Goal: Information Seeking & Learning: Compare options

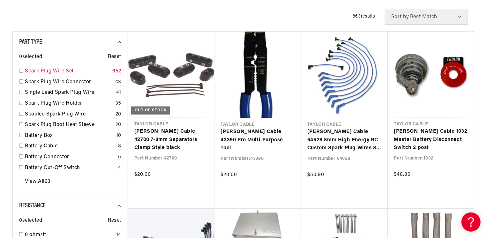
scroll to position [0, 797]
click at [21, 70] on input "checkbox" at bounding box center [21, 71] width 4 height 4
checkbox input "true"
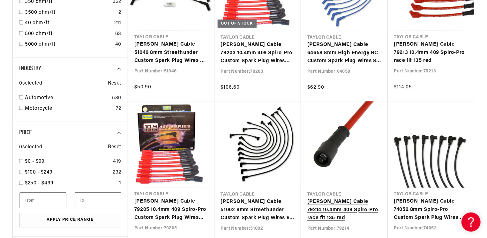
scroll to position [479, 0]
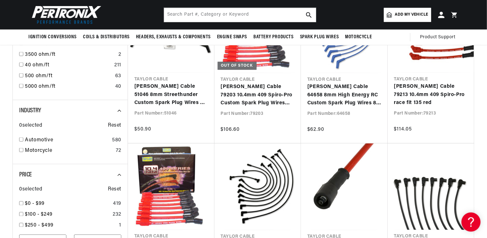
scroll to position [415, 0]
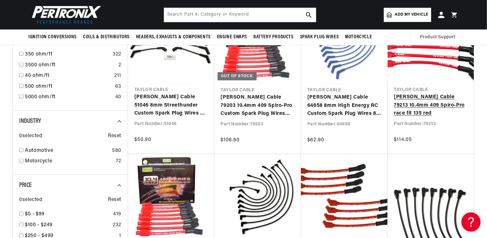
click at [430, 93] on link "[PERSON_NAME] Cable 79213 10.4mm 409 Spiro-Pro race fit 135 red" at bounding box center [431, 105] width 74 height 25
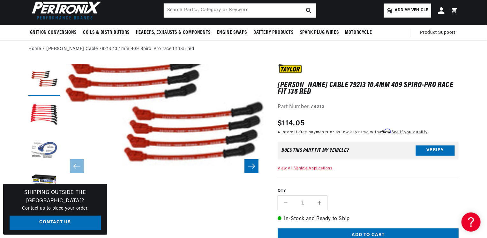
click at [43, 185] on button "Open media 1 in modal" at bounding box center [43, 185] width 0 height 0
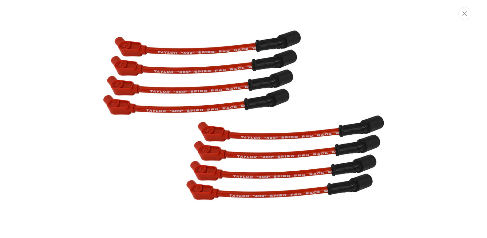
click at [465, 5] on div "Media gallery" at bounding box center [243, 119] width 487 height 238
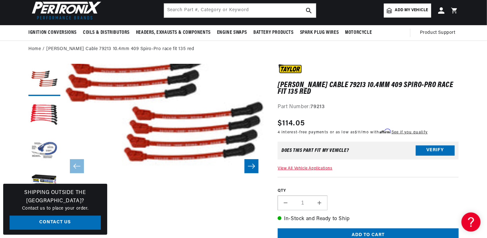
click at [252, 164] on icon "Slide right" at bounding box center [252, 166] width 8 height 6
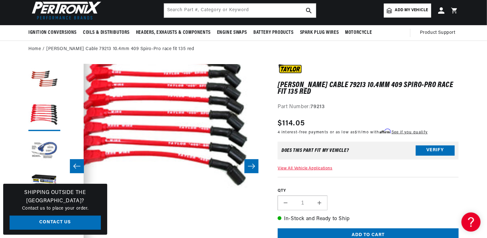
click at [252, 164] on icon "Slide right" at bounding box center [252, 166] width 8 height 6
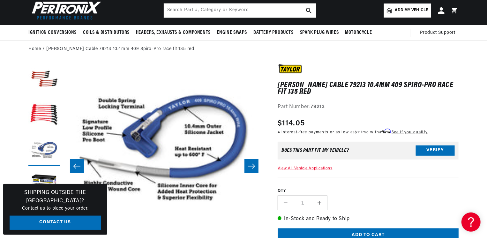
click at [252, 164] on icon "Slide right" at bounding box center [252, 166] width 8 height 6
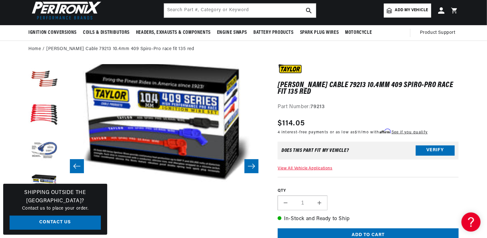
click at [252, 164] on icon "Slide right" at bounding box center [252, 166] width 8 height 6
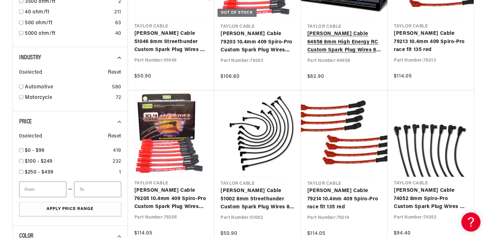
scroll to position [479, 0]
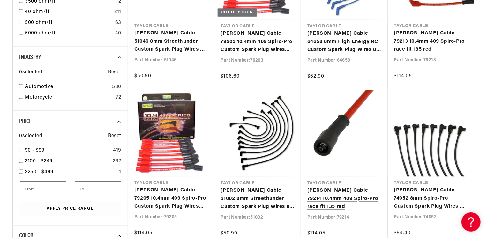
click at [345, 187] on link "[PERSON_NAME] Cable 79214 10.4mm 409 Spiro-Pro race fit 135 red" at bounding box center [344, 199] width 74 height 25
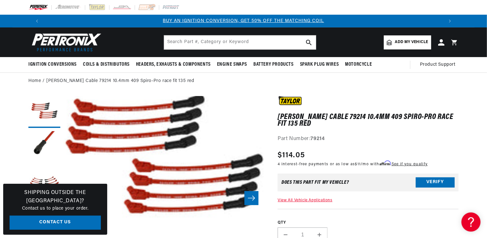
click at [254, 198] on icon "Slide right" at bounding box center [251, 198] width 7 height 5
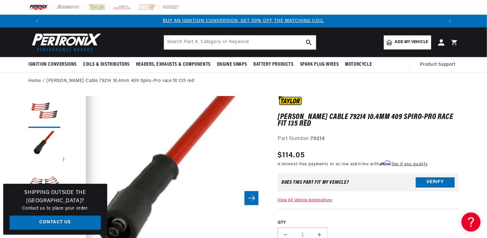
scroll to position [0, 201]
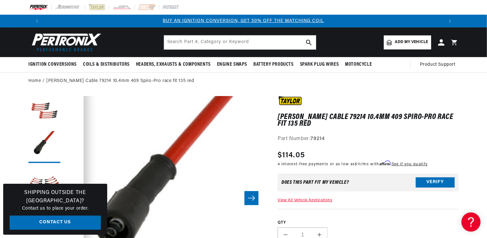
click at [254, 198] on icon "Slide right" at bounding box center [251, 198] width 7 height 5
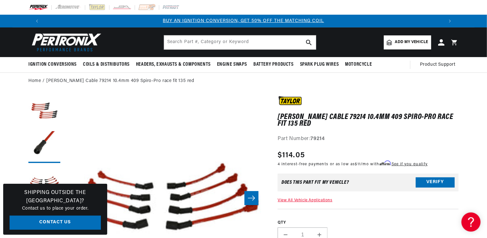
scroll to position [0, 403]
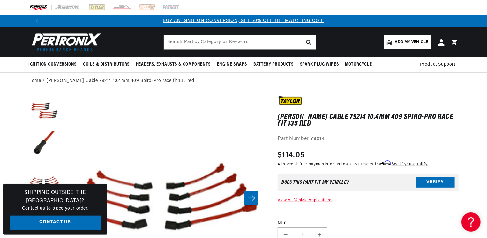
click at [254, 198] on icon "Slide right" at bounding box center [251, 198] width 7 height 5
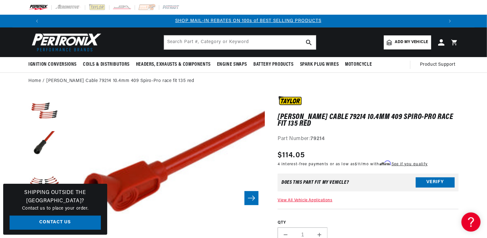
scroll to position [0, 398]
click at [254, 198] on icon "Slide right" at bounding box center [251, 198] width 7 height 5
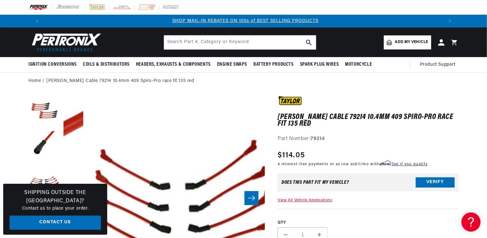
scroll to position [0, 806]
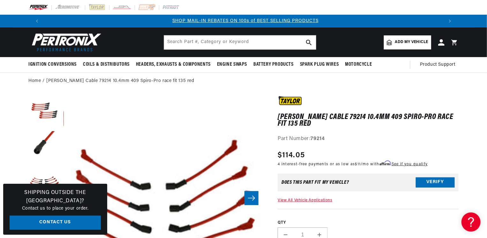
click at [254, 198] on icon "Slide right" at bounding box center [251, 198] width 7 height 5
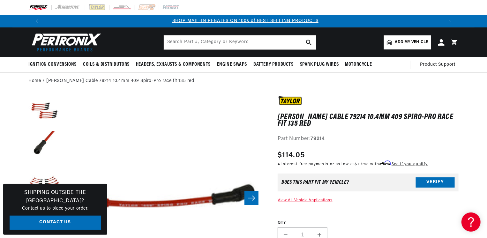
scroll to position [0, 1007]
click at [254, 198] on icon "Slide right" at bounding box center [251, 198] width 7 height 5
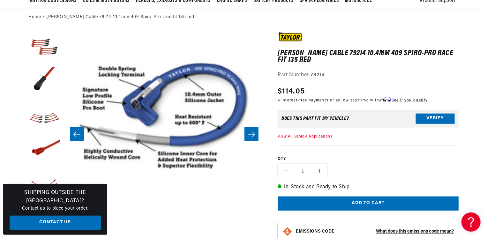
scroll to position [0, 0]
click at [256, 134] on button "Slide right" at bounding box center [251, 134] width 14 height 14
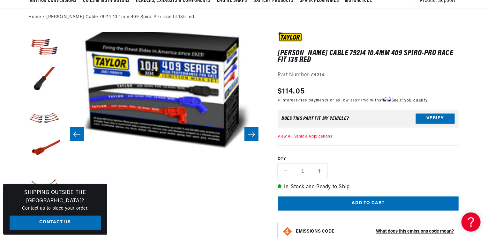
scroll to position [0, 398]
click at [256, 134] on button "Slide right" at bounding box center [251, 134] width 14 height 14
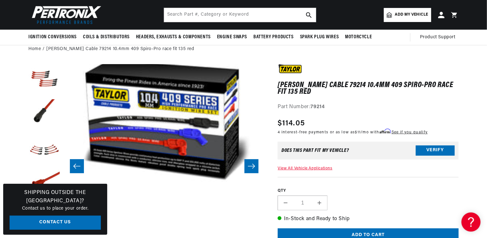
scroll to position [0, 797]
click at [253, 166] on icon "Slide right" at bounding box center [252, 166] width 8 height 6
click at [75, 165] on icon "Slide left" at bounding box center [77, 166] width 8 height 6
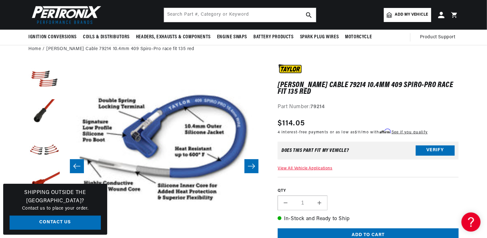
scroll to position [0, 398]
click at [75, 165] on icon "Slide left" at bounding box center [77, 166] width 8 height 6
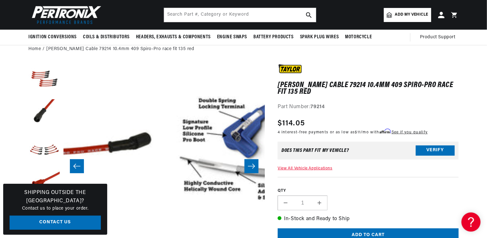
scroll to position [20, 1007]
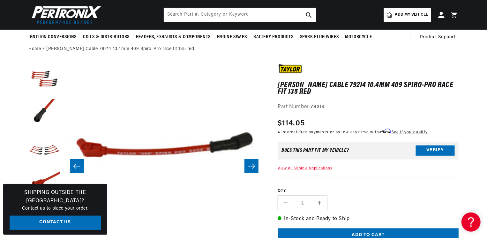
click at [75, 165] on icon "Slide left" at bounding box center [77, 166] width 8 height 6
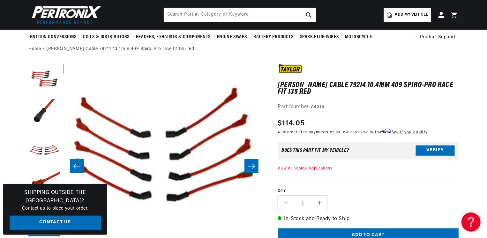
scroll to position [0, 797]
click at [75, 165] on icon "Slide left" at bounding box center [77, 166] width 8 height 6
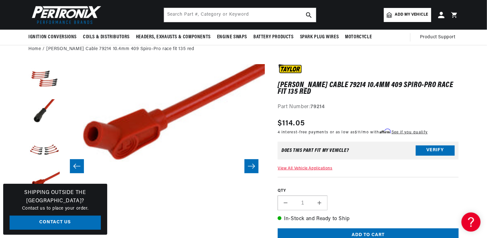
click at [75, 165] on icon "Slide left" at bounding box center [77, 166] width 8 height 6
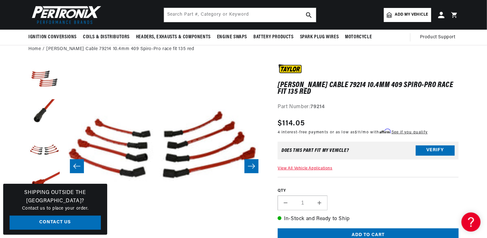
scroll to position [20, 403]
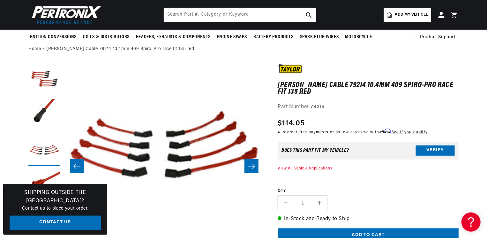
click at [75, 165] on icon "Slide left" at bounding box center [77, 166] width 8 height 6
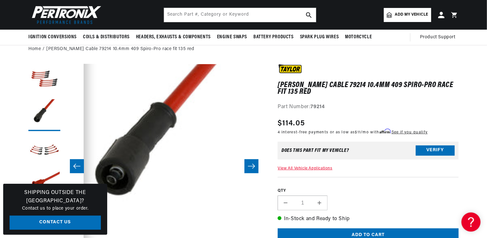
click at [75, 165] on icon "Slide left" at bounding box center [77, 166] width 8 height 6
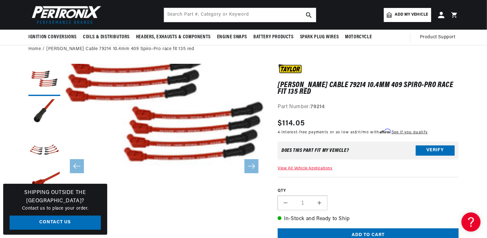
scroll to position [0, 398]
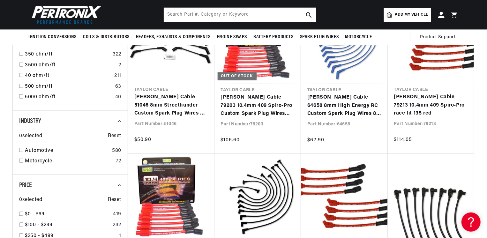
scroll to position [0, 398]
